Goal: Information Seeking & Learning: Learn about a topic

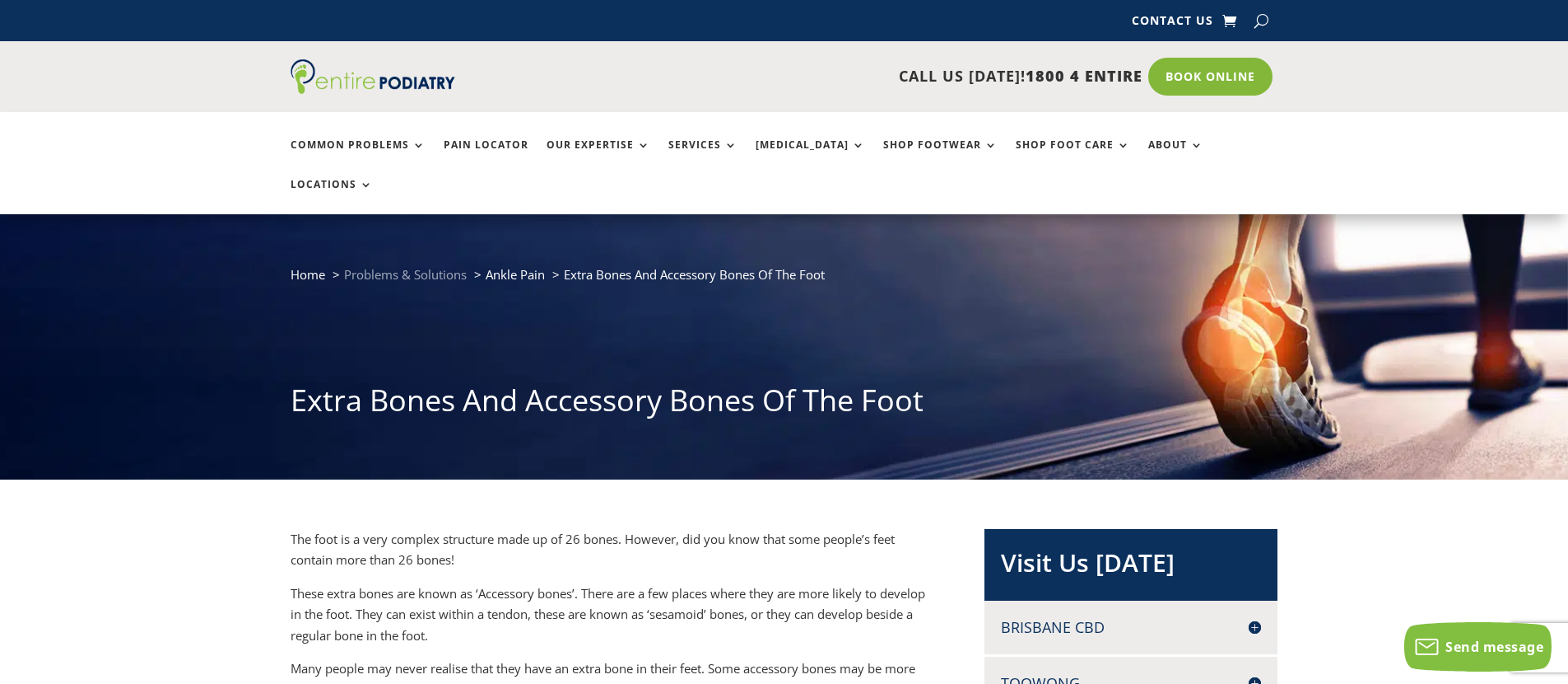
click at [401, 266] on span "Problems & Solutions" at bounding box center [406, 274] width 123 height 16
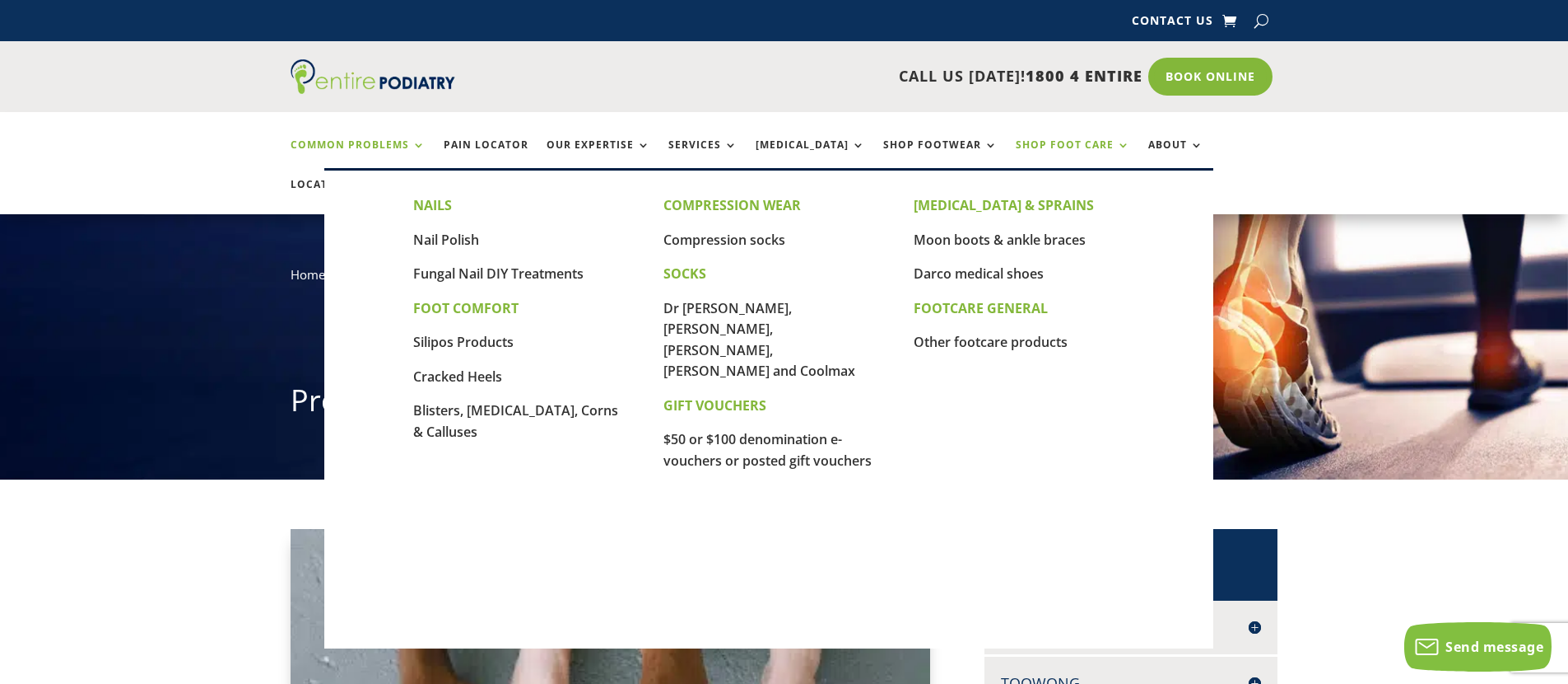
click at [1015, 143] on link "Shop Foot Care" at bounding box center [1072, 157] width 115 height 35
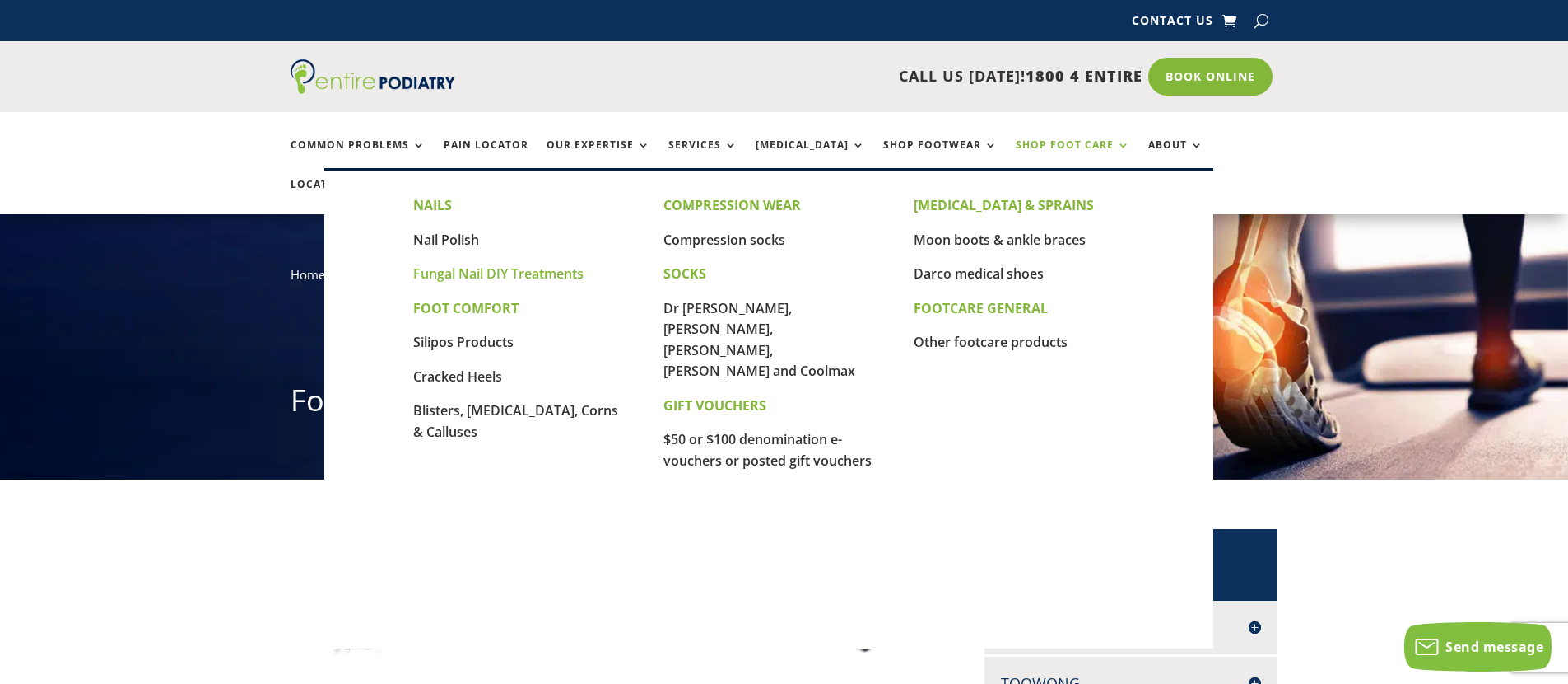
click at [536, 276] on link "Fungal Nail DIY Treatments" at bounding box center [498, 273] width 170 height 18
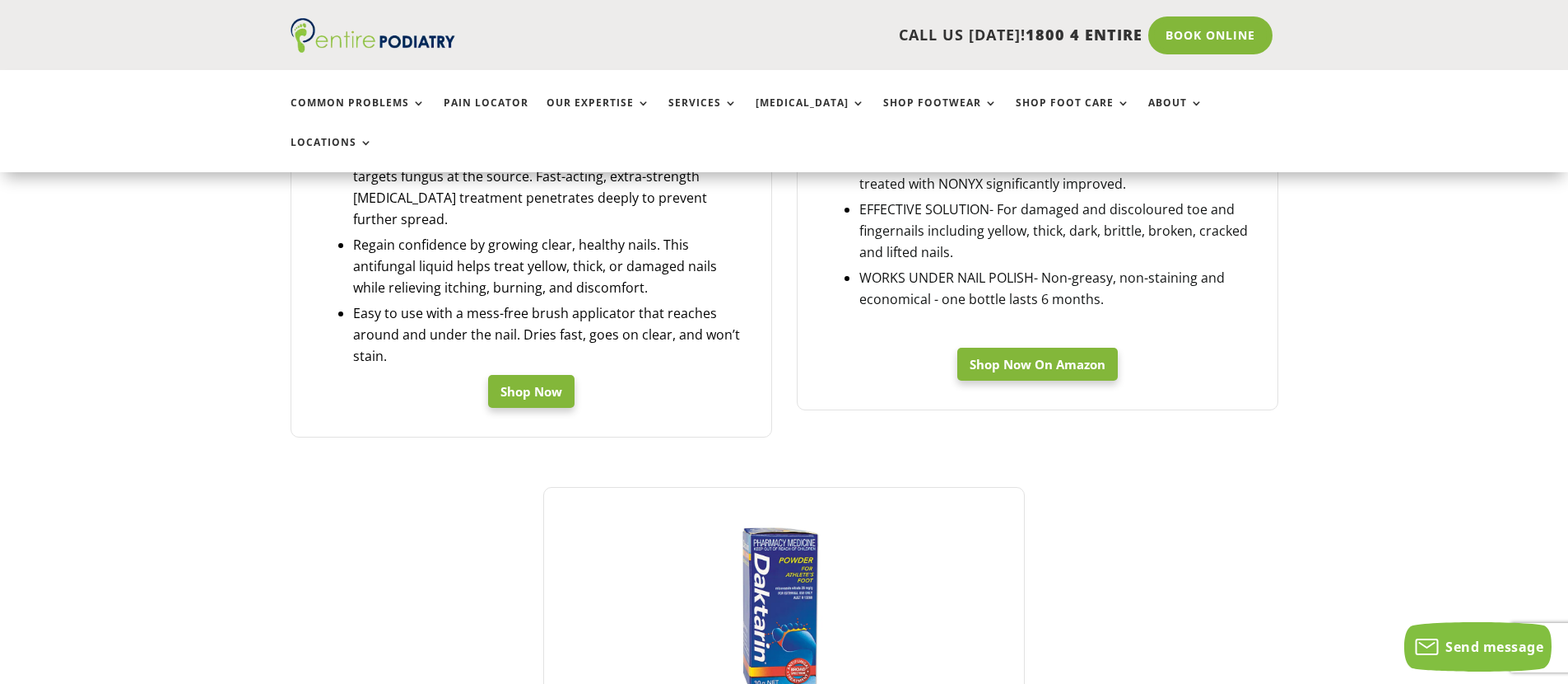
scroll to position [461, 0]
